Goal: Task Accomplishment & Management: Manage account settings

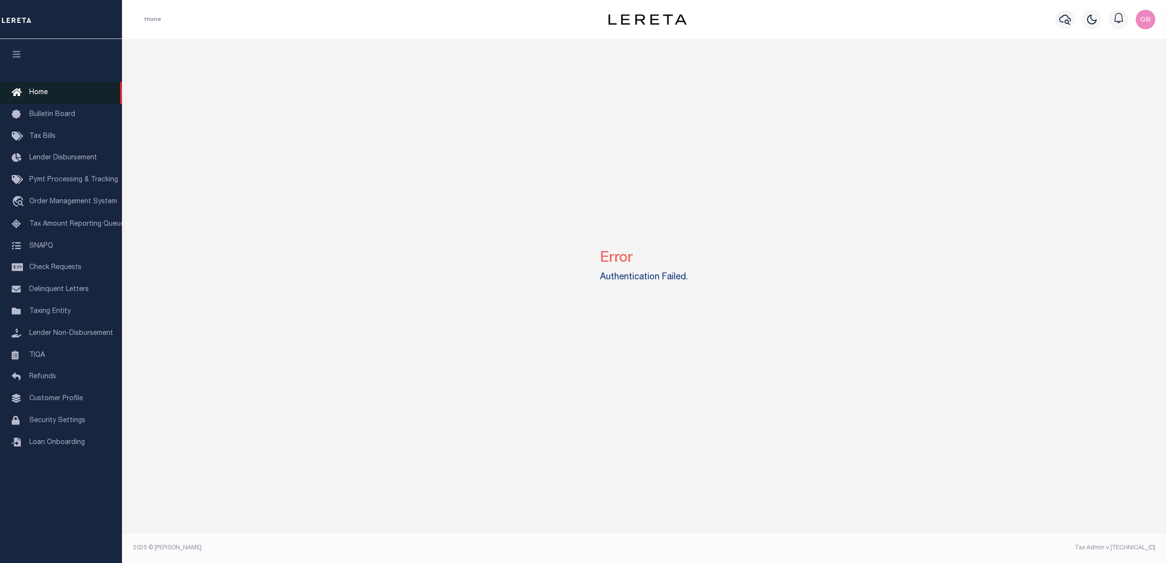
click at [32, 93] on span "Home" at bounding box center [38, 92] width 19 height 7
click at [44, 399] on link "Customer Profile" at bounding box center [61, 399] width 122 height 22
click at [33, 420] on link "Security Settings" at bounding box center [61, 421] width 122 height 22
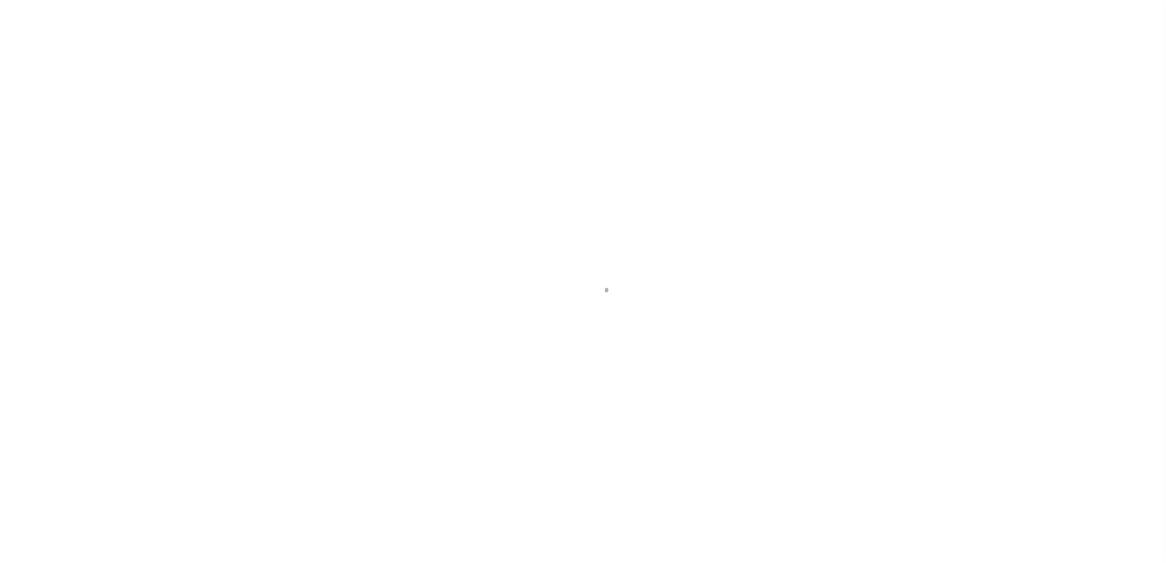
select select "100"
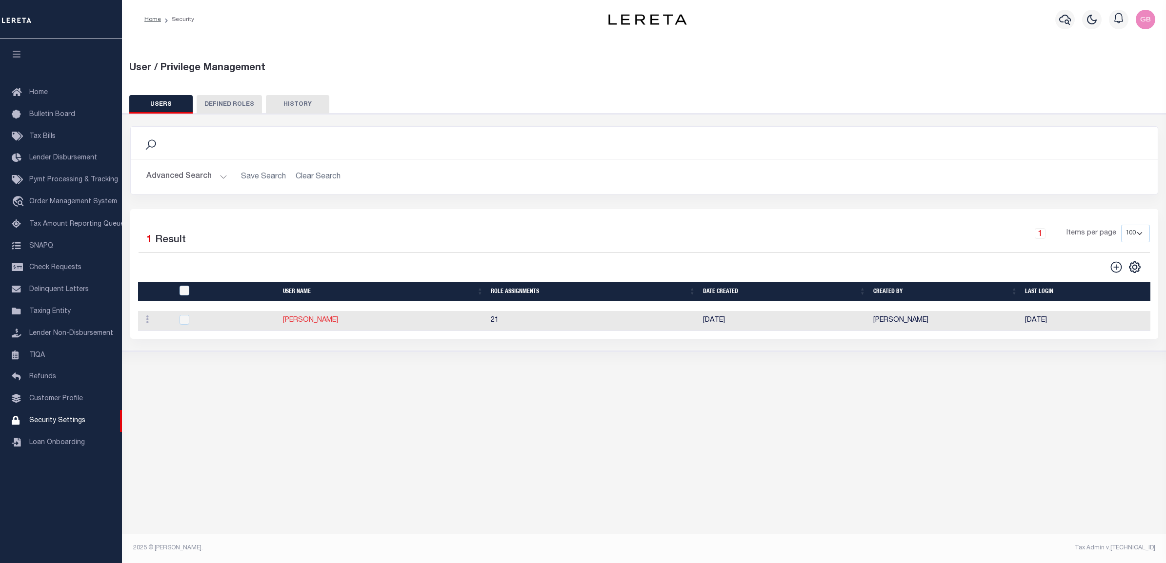
click at [300, 321] on link "[PERSON_NAME]" at bounding box center [310, 320] width 55 height 7
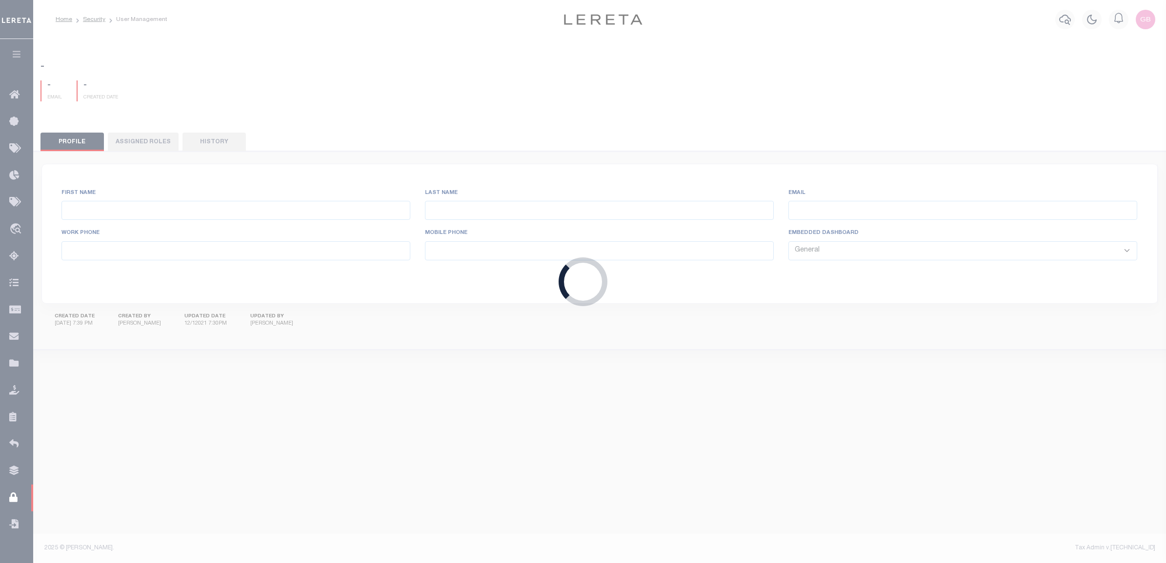
type input "Bradley"
type input "Gabrielle"
type input "GBradley@lereta.net"
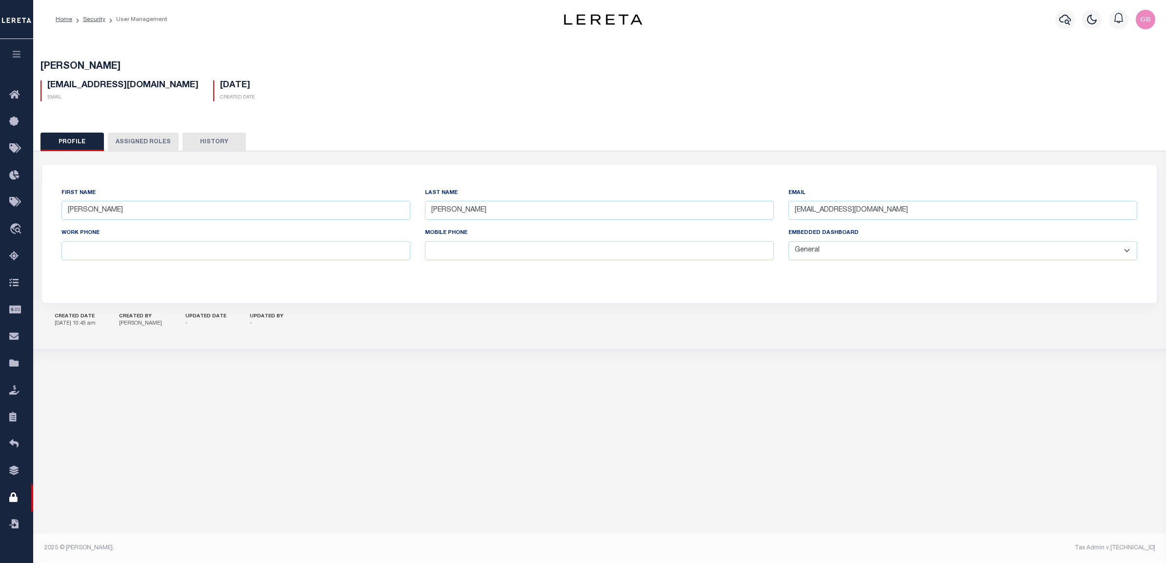
click at [839, 250] on select "General Locate Escrow Services AI Payment Verification Customer Service" at bounding box center [962, 250] width 349 height 19
click at [788, 242] on select "General Locate Escrow Services AI Payment Verification Customer Service" at bounding box center [962, 250] width 349 height 19
click at [14, 95] on icon at bounding box center [17, 95] width 16 height 12
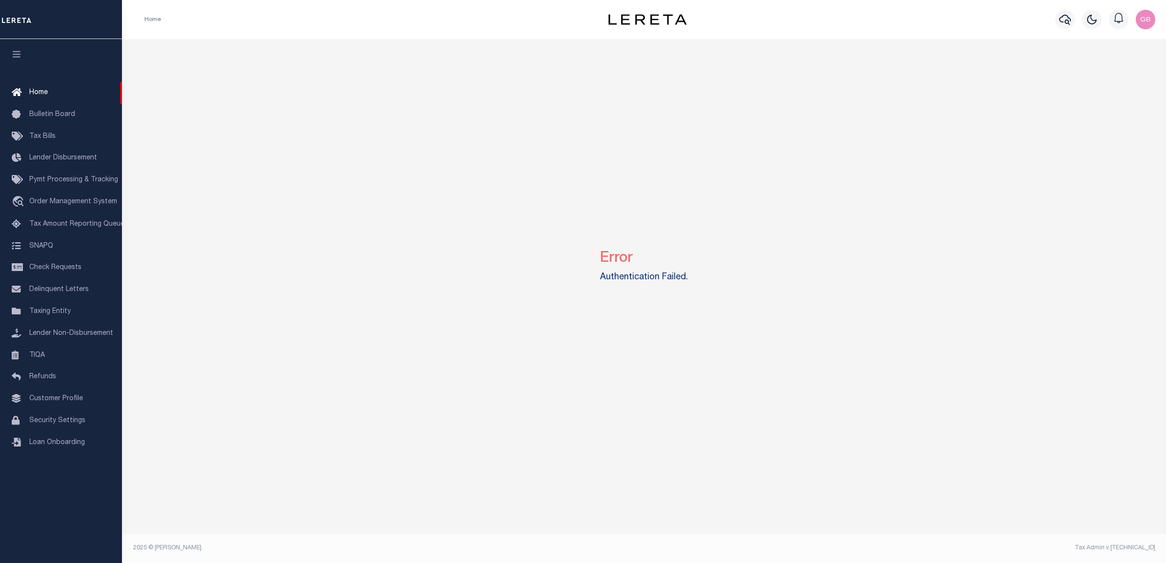
drag, startPoint x: 661, startPoint y: 288, endPoint x: 596, endPoint y: 260, distance: 71.0
click at [618, 272] on div "Error Authentication Failed." at bounding box center [644, 264] width 1037 height 451
click at [51, 115] on span "Bulletin Board" at bounding box center [52, 114] width 46 height 7
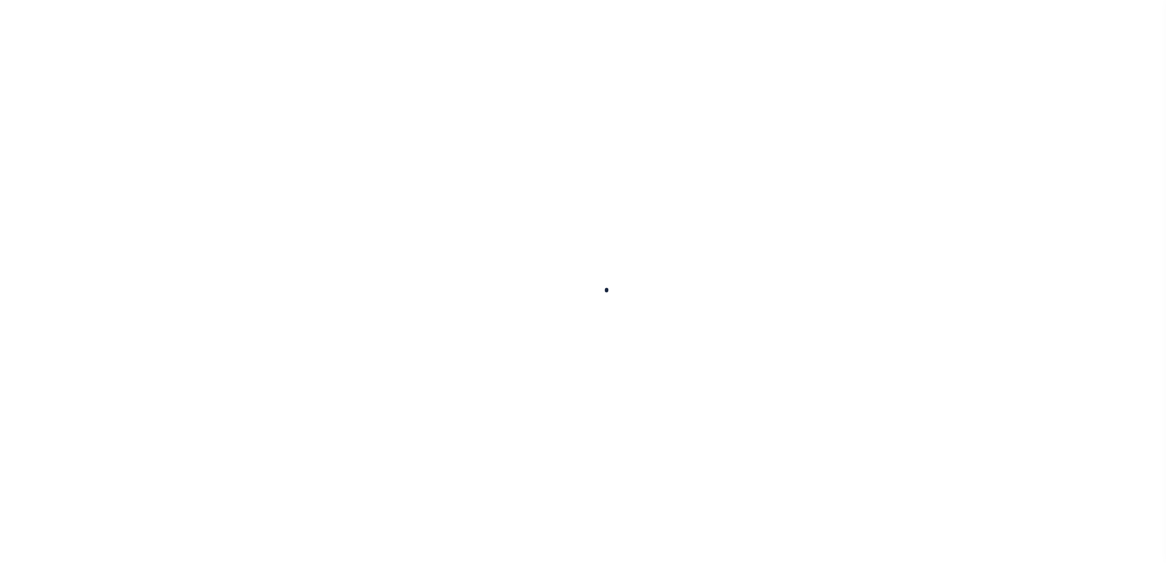
select select "50"
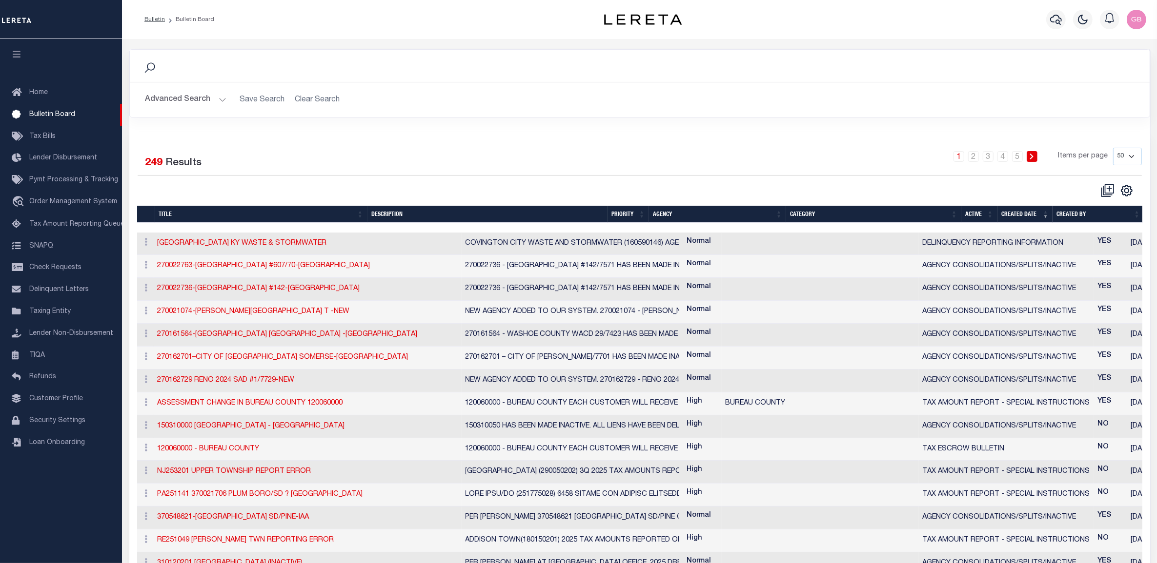
click at [20, 55] on icon "button" at bounding box center [16, 54] width 11 height 9
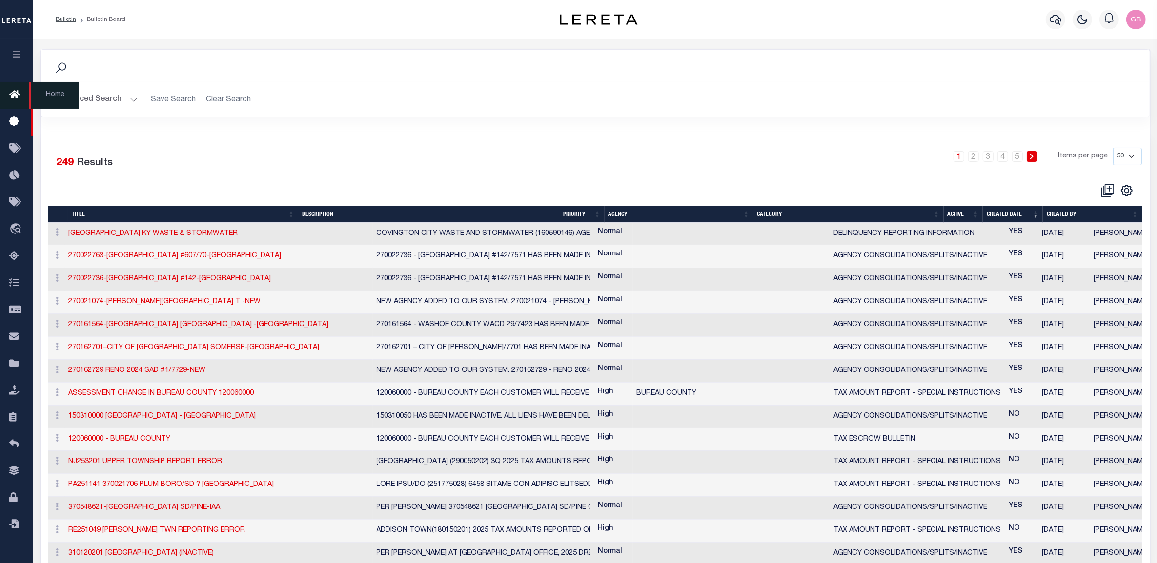
click at [16, 101] on icon at bounding box center [17, 95] width 16 height 12
